Goal: Information Seeking & Learning: Learn about a topic

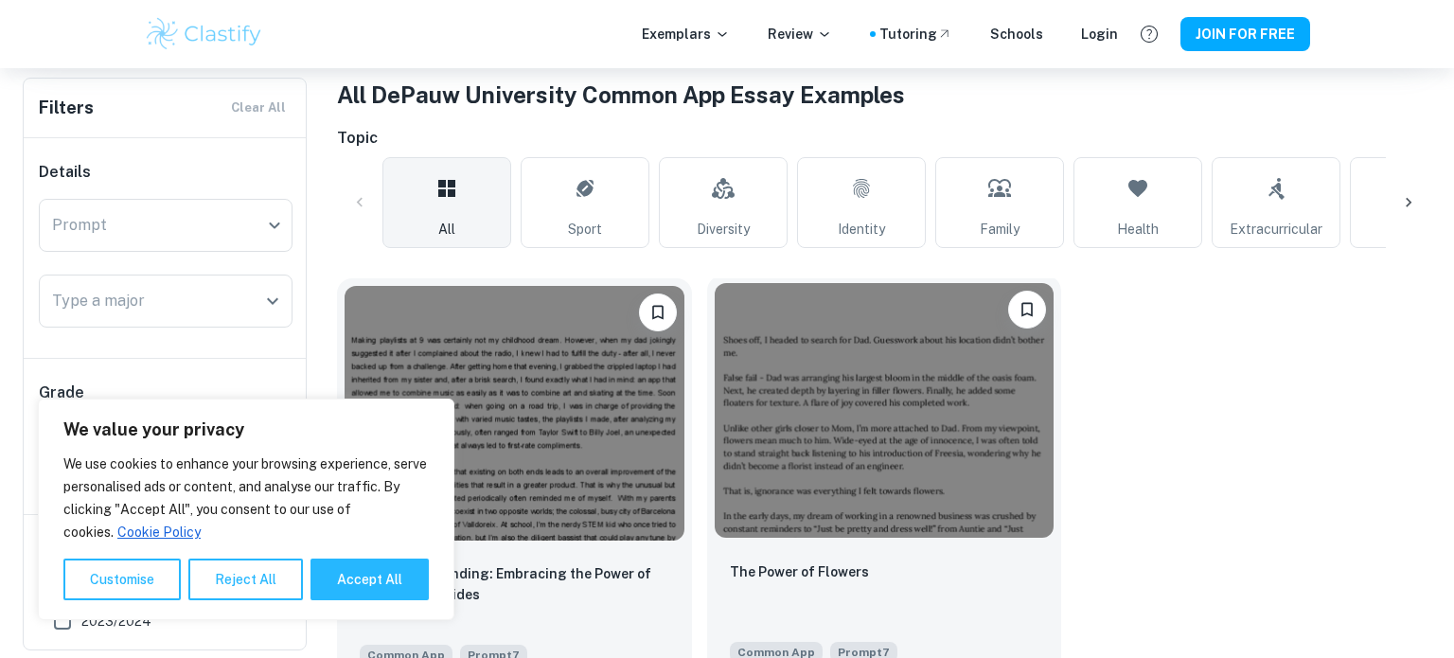
scroll to position [430, 0]
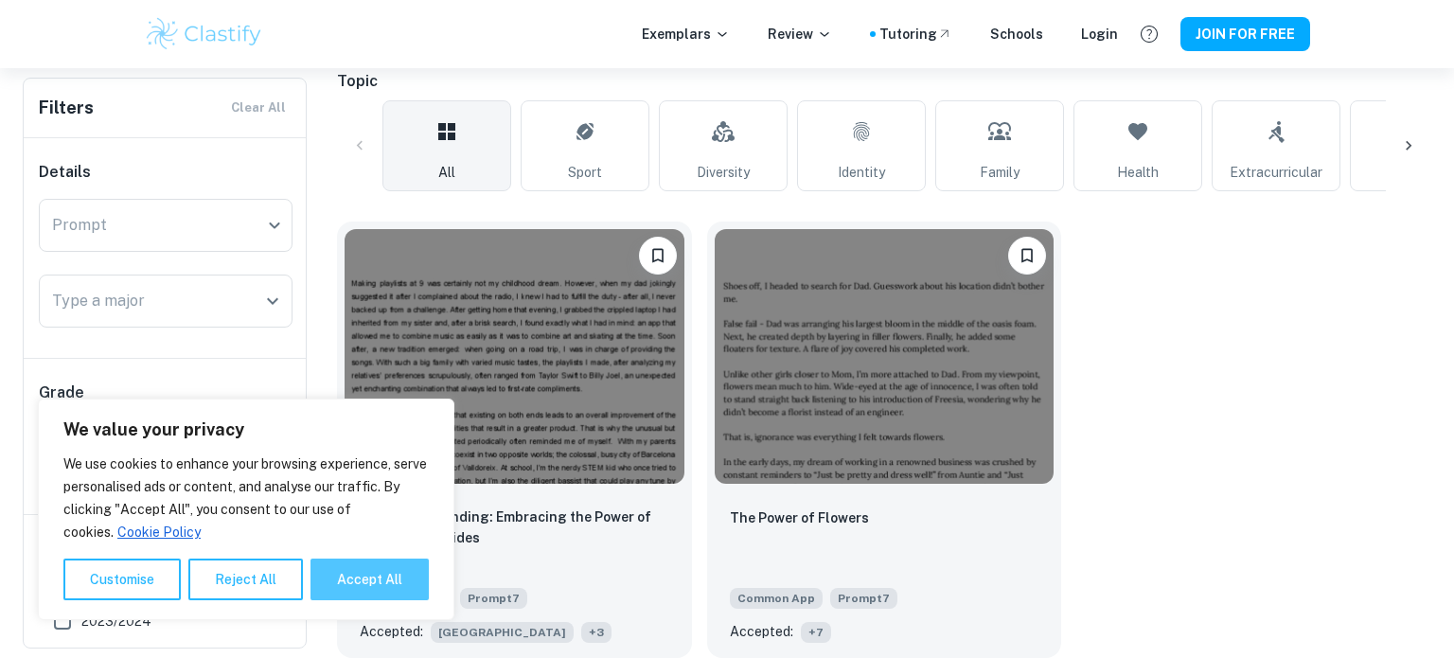
click at [376, 581] on button "Accept All" at bounding box center [369, 579] width 118 height 42
checkbox input "true"
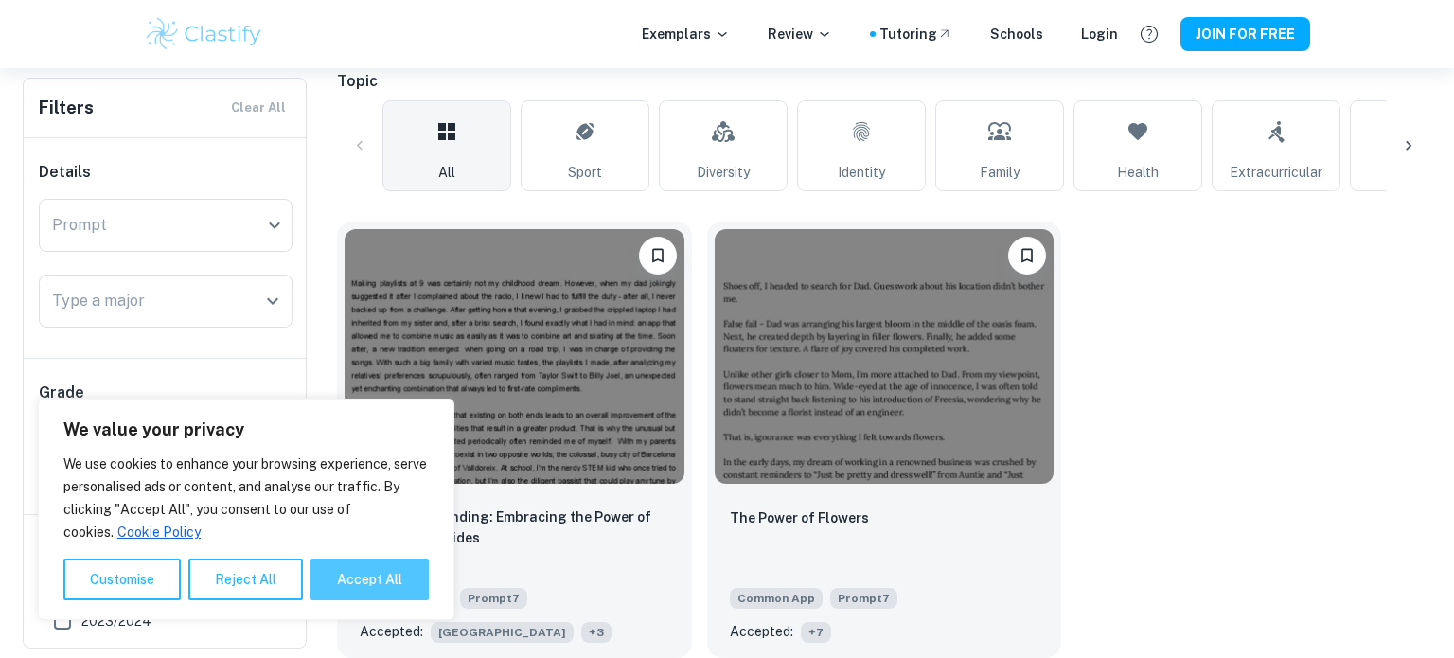
checkbox input "true"
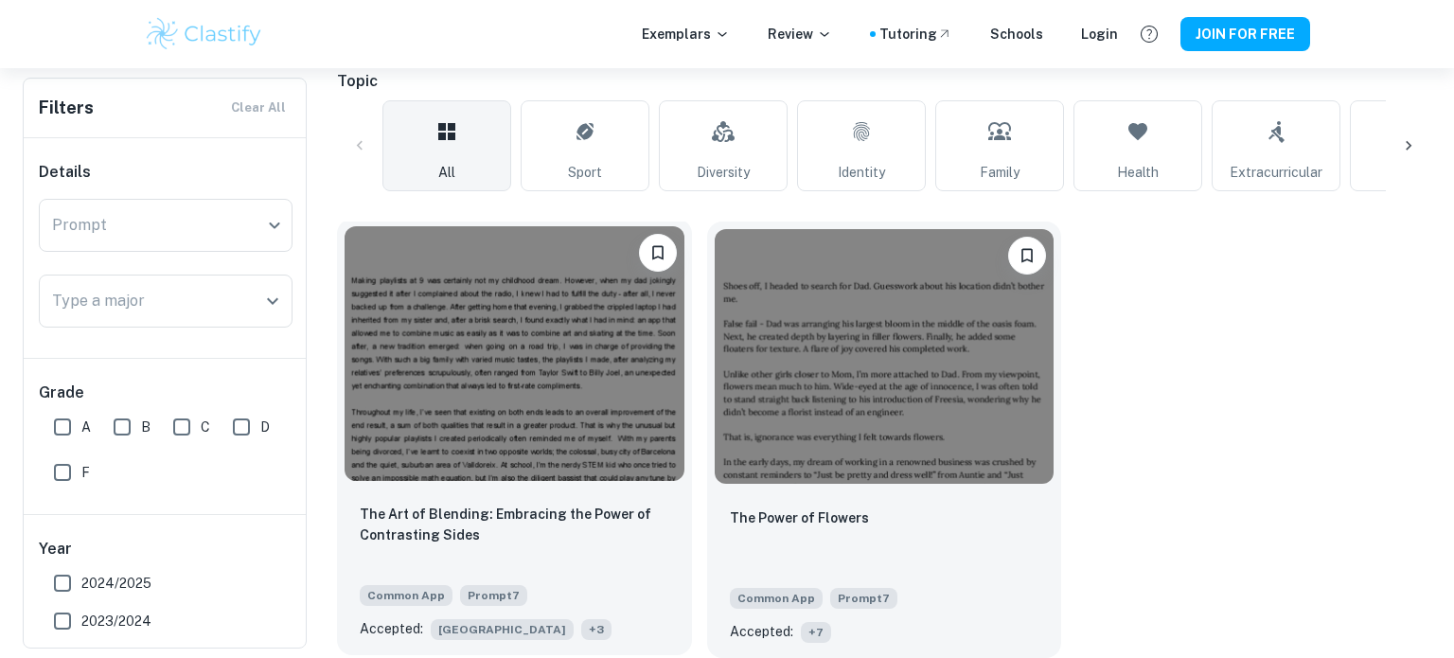
click at [581, 626] on span "+ 3" at bounding box center [596, 629] width 30 height 21
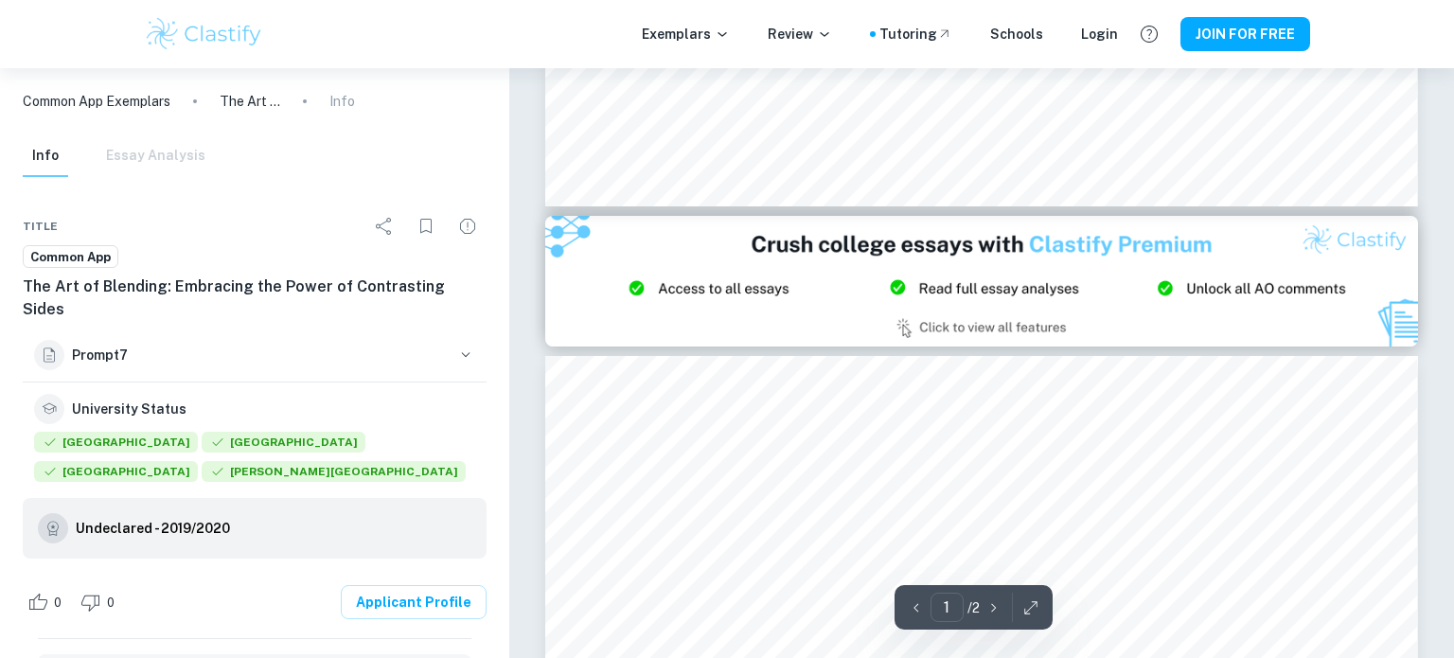
type input "2"
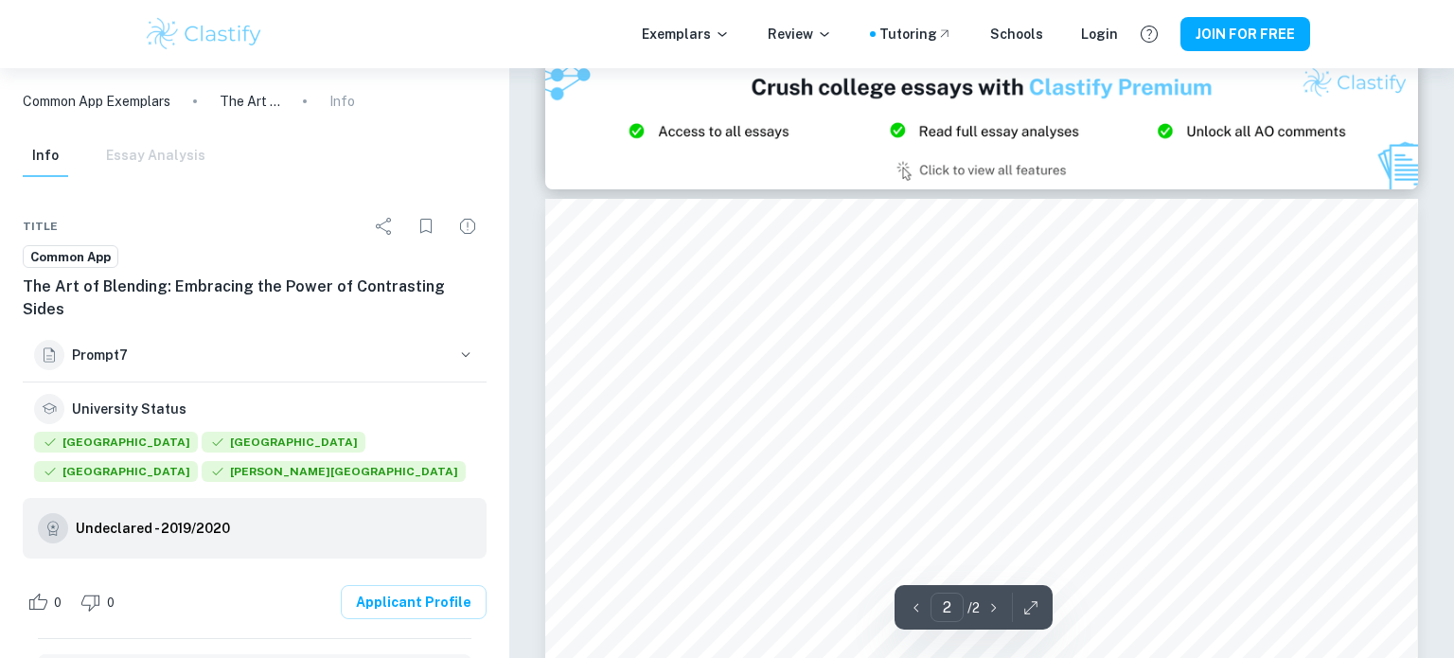
scroll to position [1300, 0]
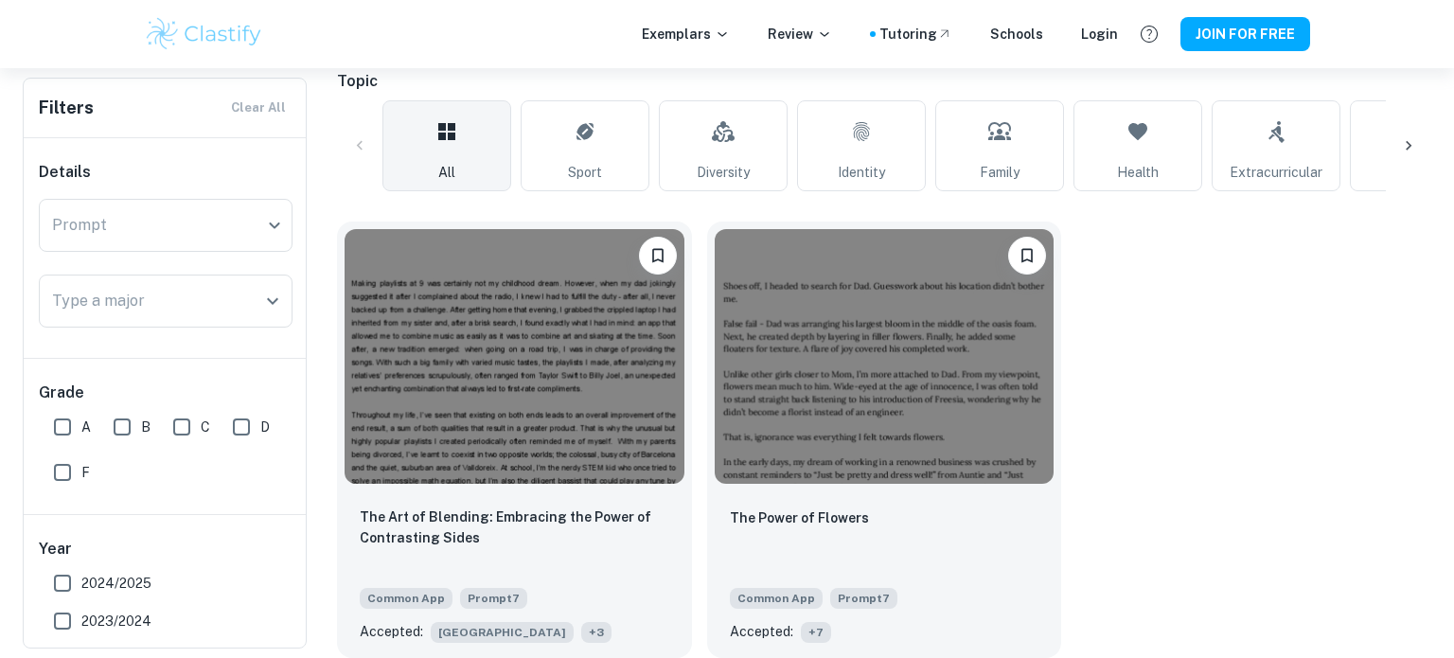
scroll to position [430, 0]
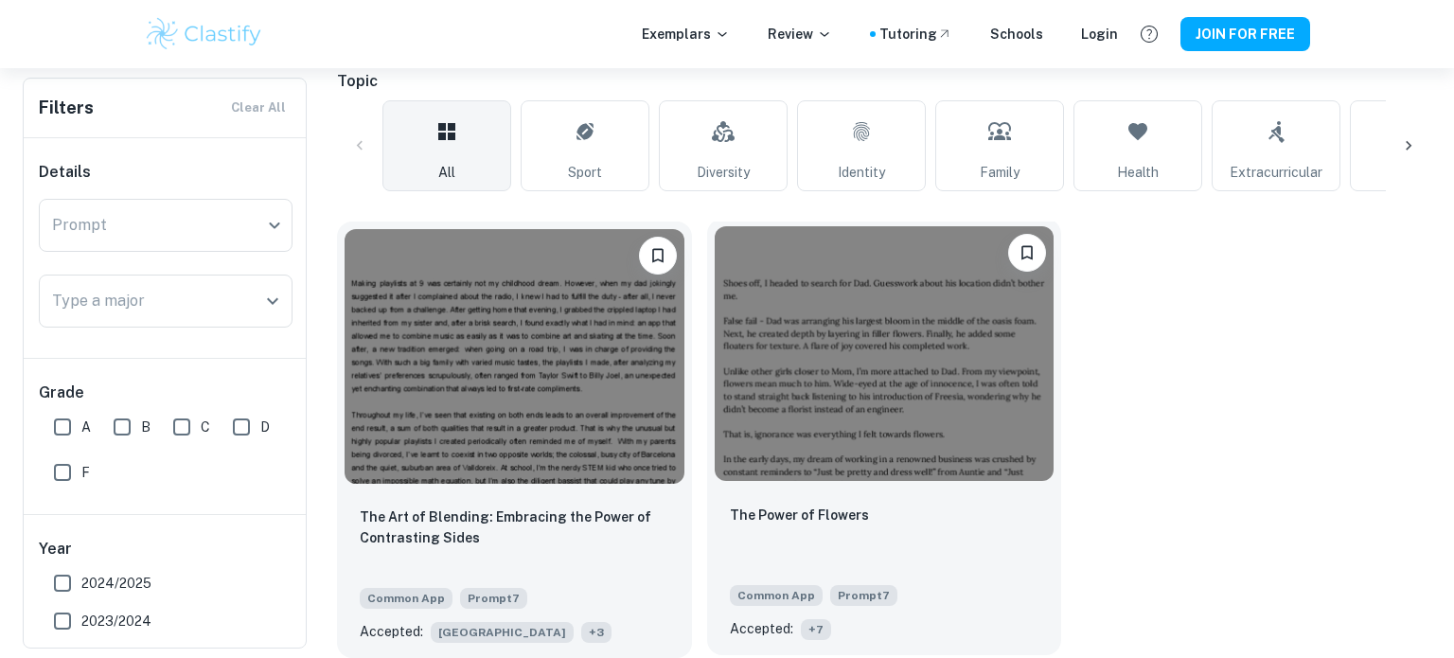
click at [821, 625] on span "+ 7" at bounding box center [816, 629] width 30 height 21
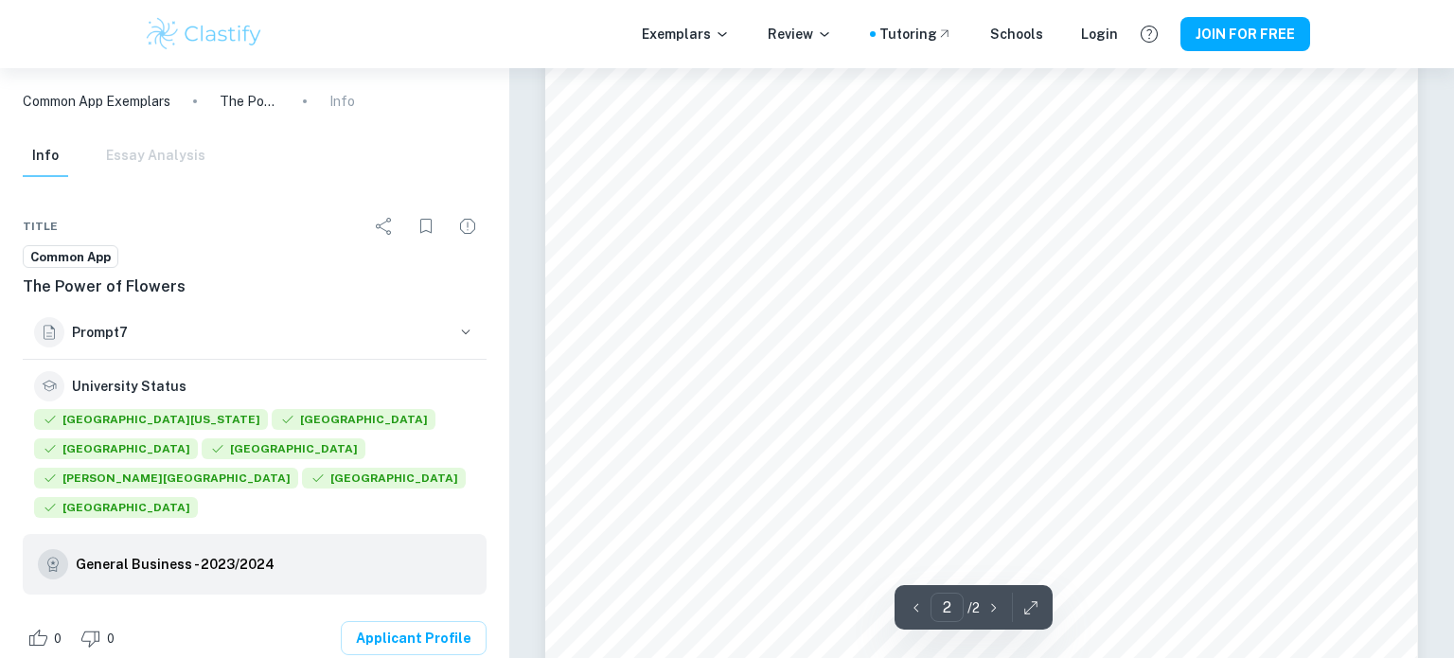
scroll to position [2060, 0]
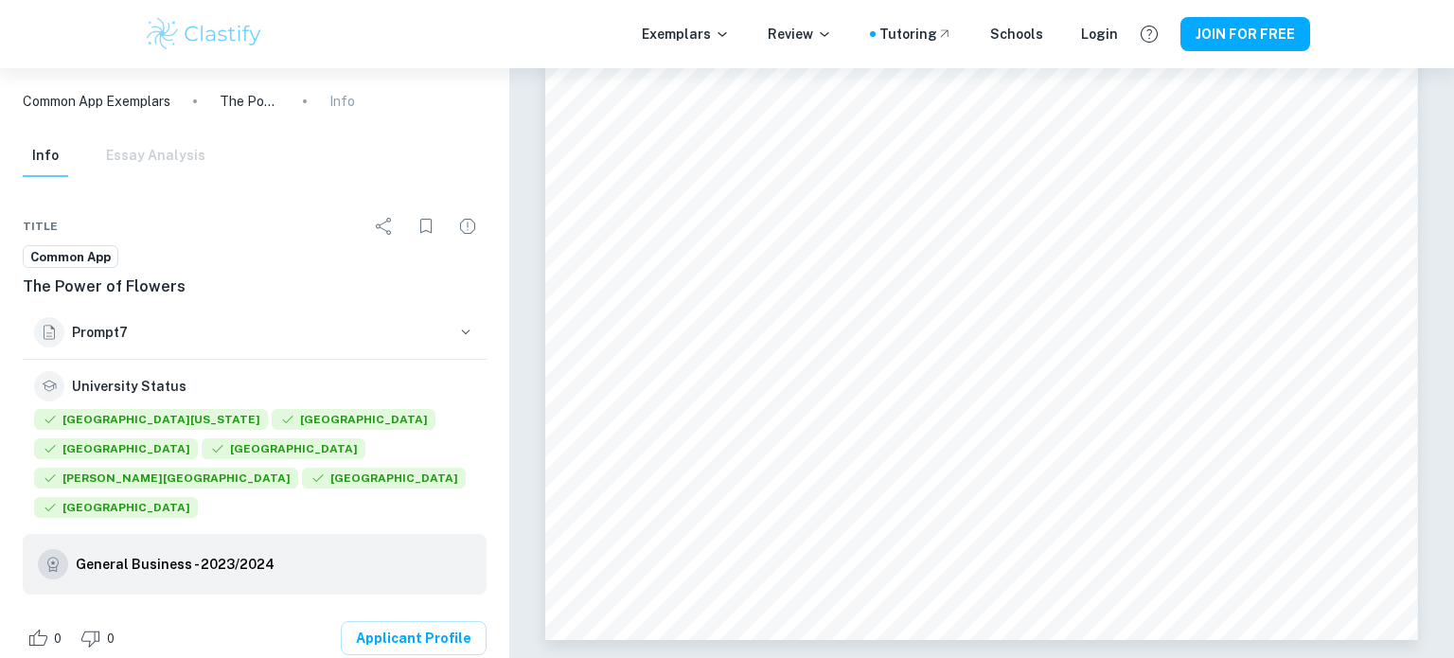
type input "1"
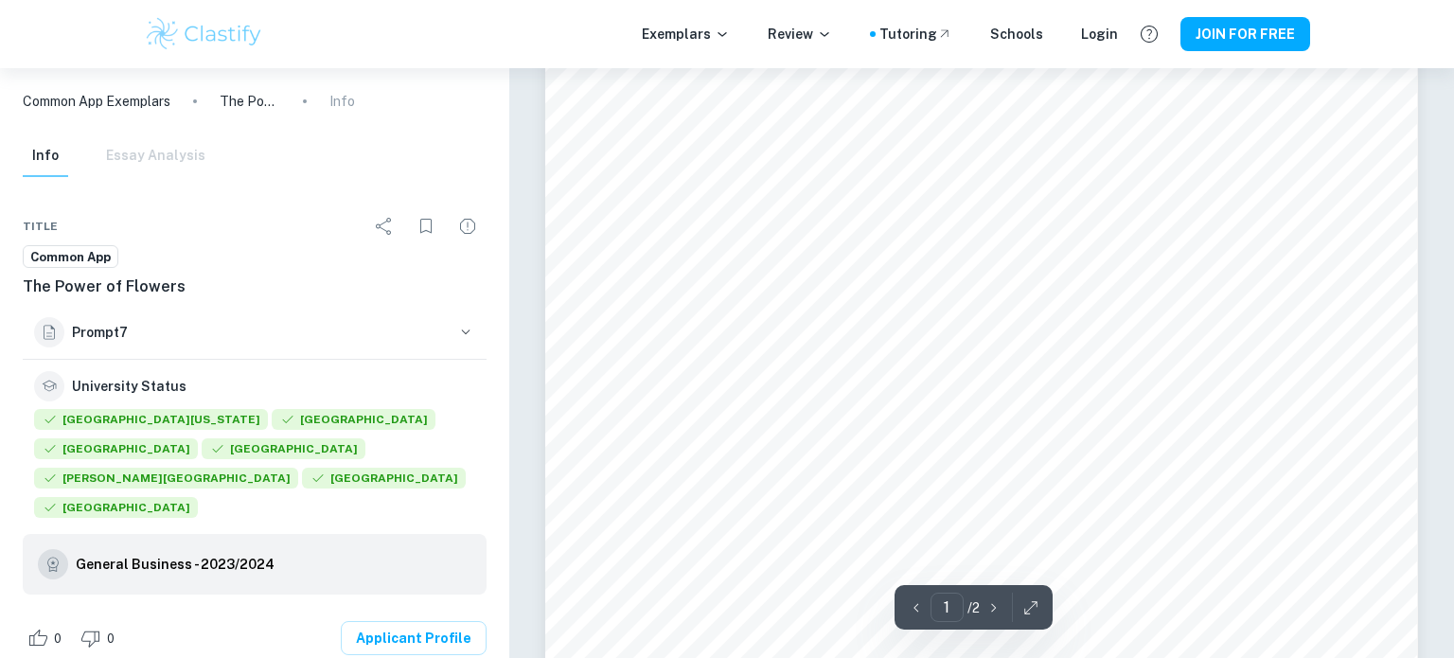
scroll to position [0, 0]
